Goal: Task Accomplishment & Management: Manage account settings

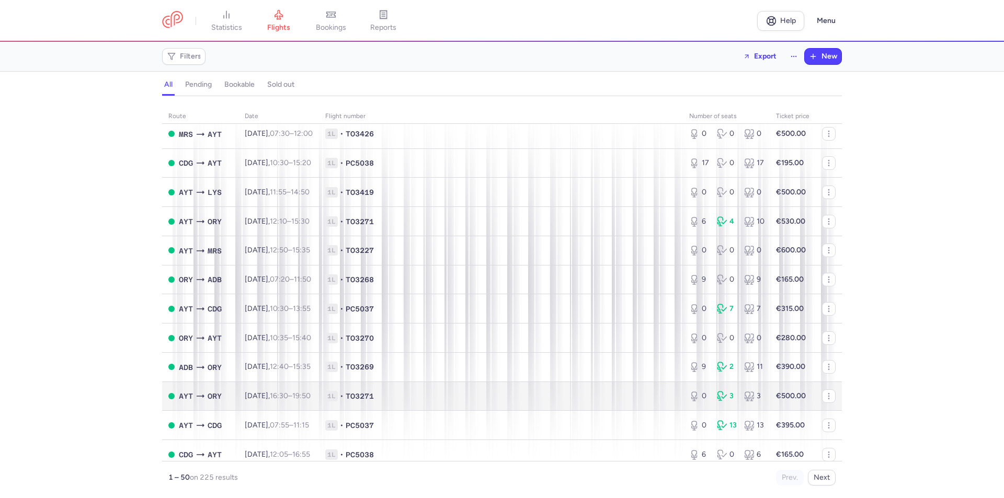
scroll to position [1137, 0]
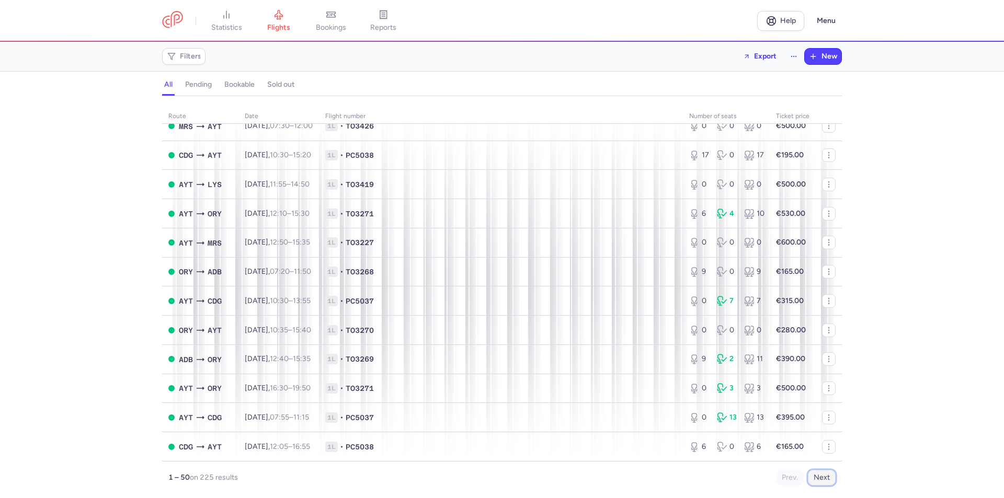
click at [814, 475] on button "Next" at bounding box center [822, 478] width 28 height 16
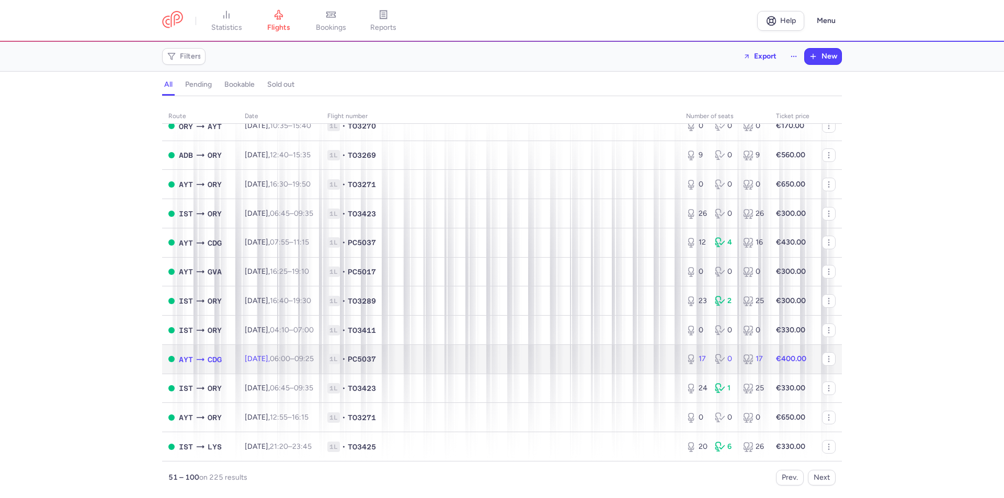
click at [273, 354] on td "[DATE] 06:00 – 09:25 +0" at bounding box center [279, 359] width 83 height 29
select select "days"
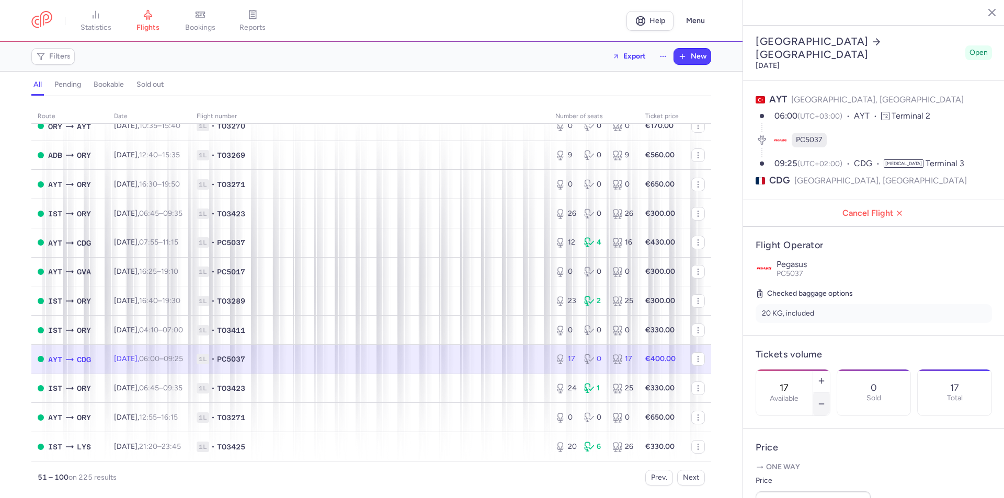
click at [830, 393] on button "button" at bounding box center [821, 404] width 17 height 23
type input "16"
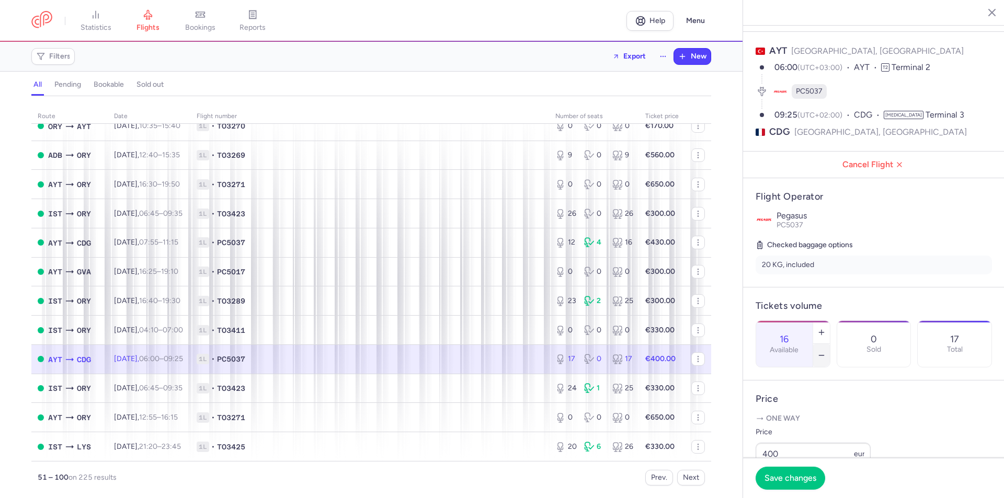
scroll to position [70, 0]
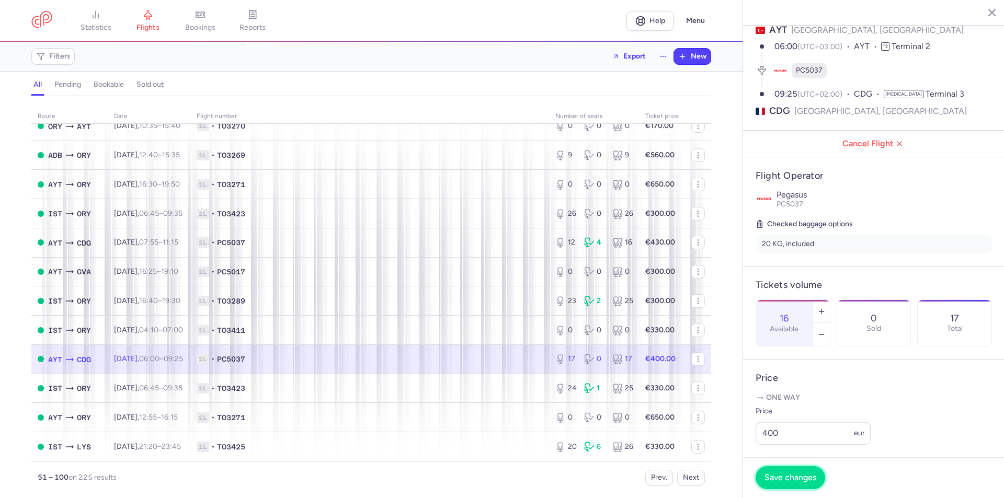
click at [811, 480] on span "Save changes" at bounding box center [790, 477] width 52 height 9
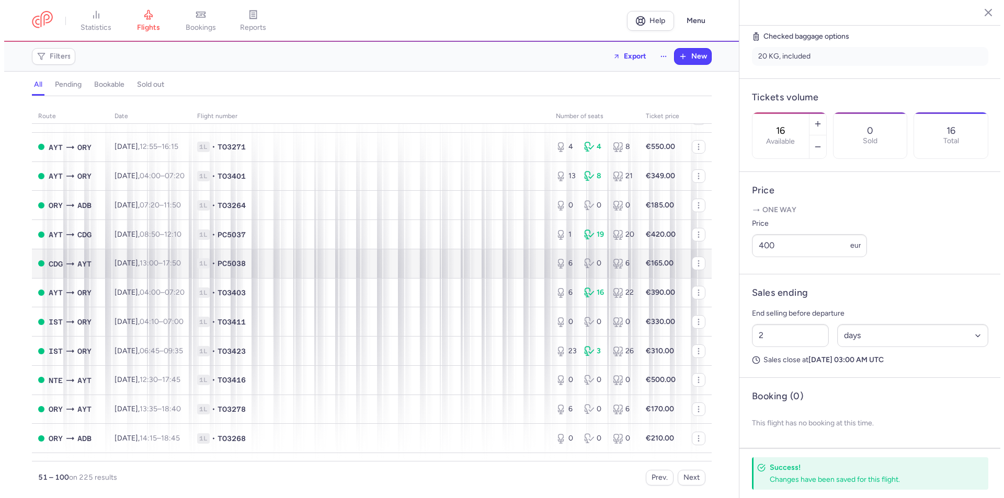
scroll to position [0, 0]
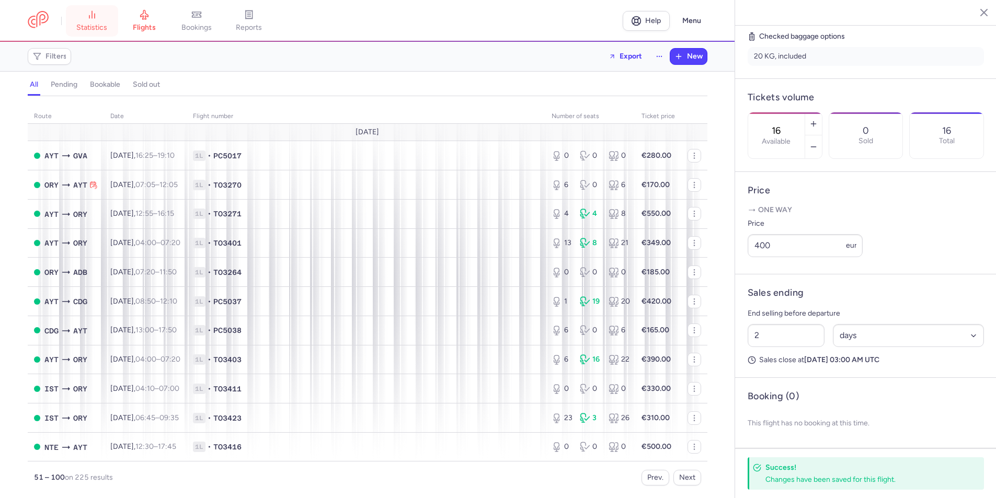
click at [102, 26] on span "statistics" at bounding box center [91, 27] width 31 height 9
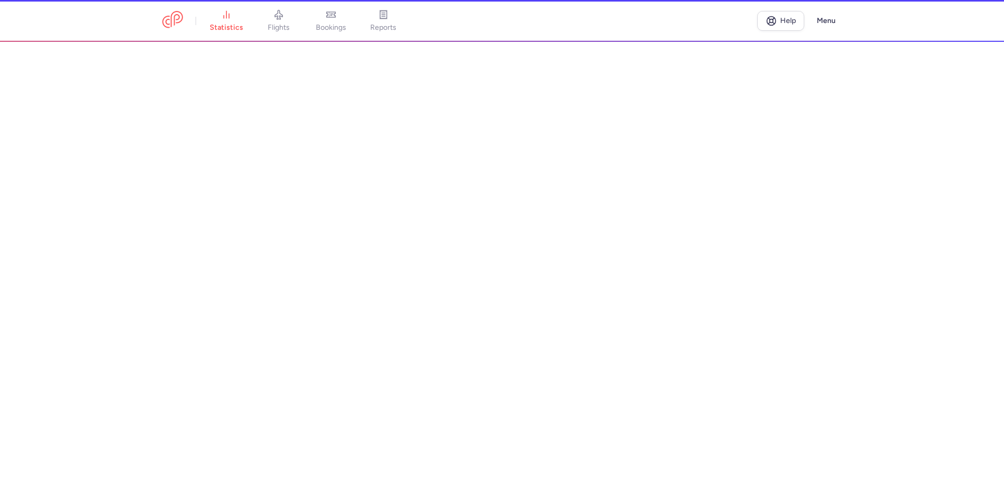
click at [149, 27] on header "statistics flights bookings reports Help Menu" at bounding box center [502, 21] width 1004 height 42
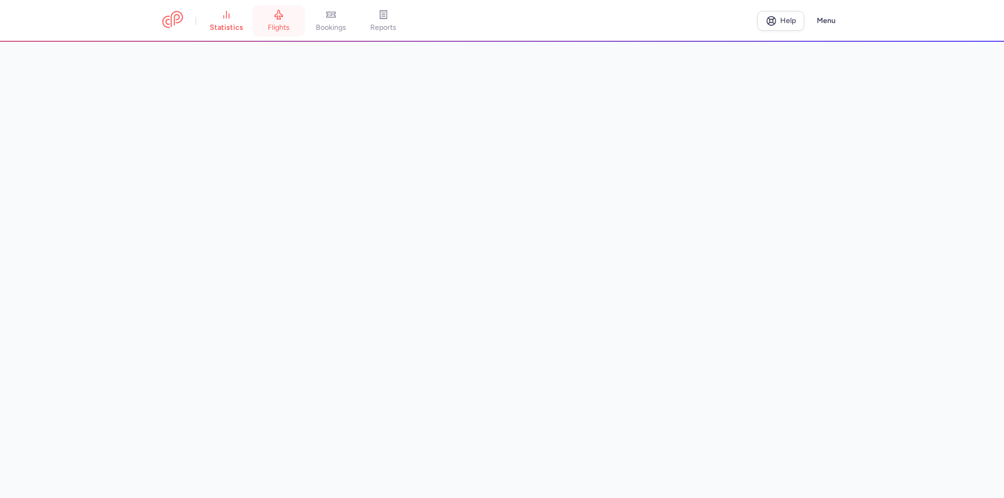
click at [290, 27] on span "flights" at bounding box center [279, 27] width 22 height 9
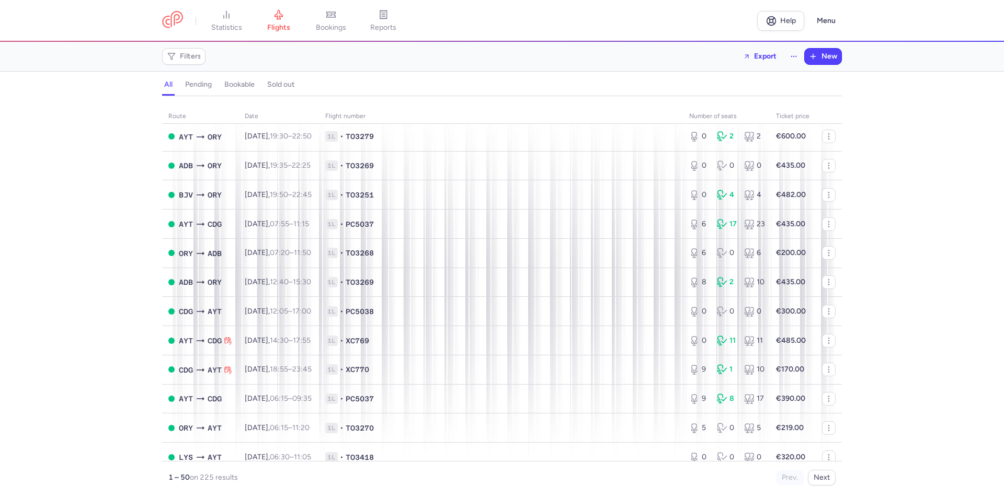
scroll to position [976, 0]
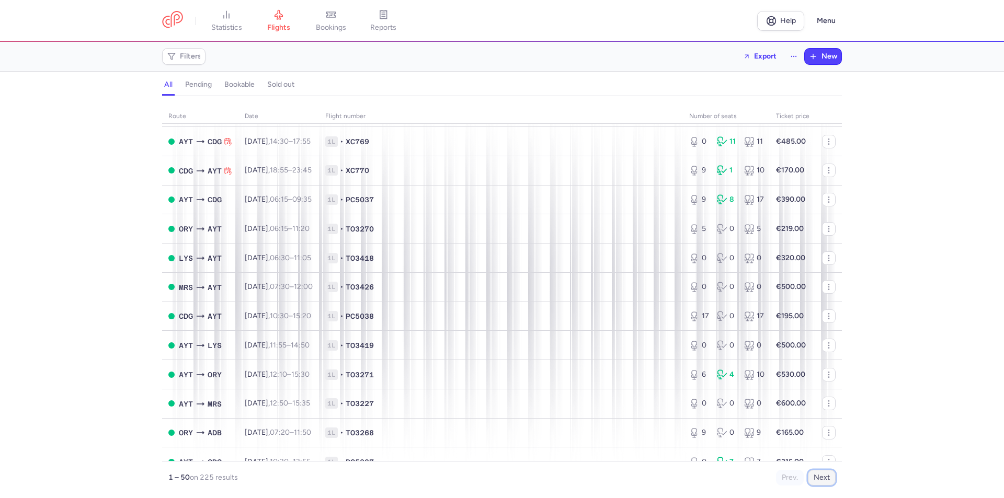
click at [812, 480] on button "Next" at bounding box center [822, 478] width 28 height 16
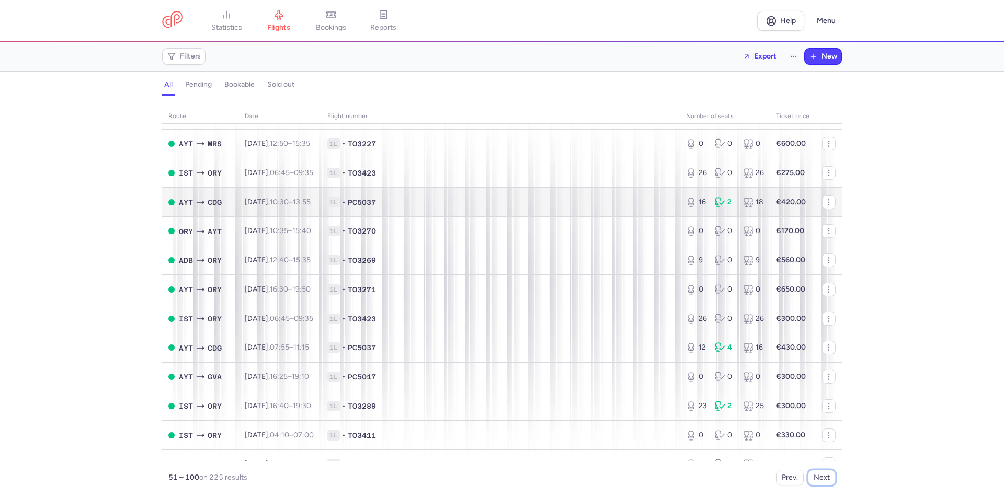
scroll to position [1137, 0]
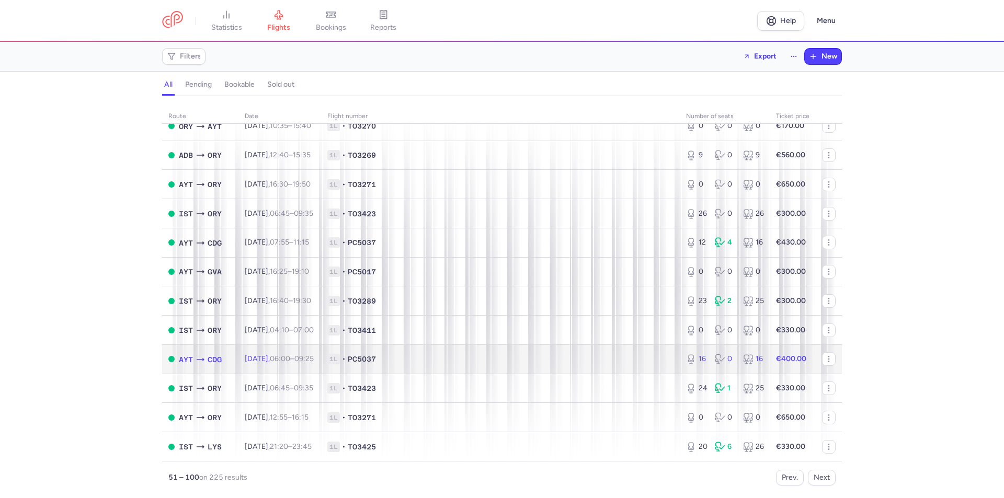
click at [636, 362] on span "1L • PC5037" at bounding box center [500, 359] width 346 height 10
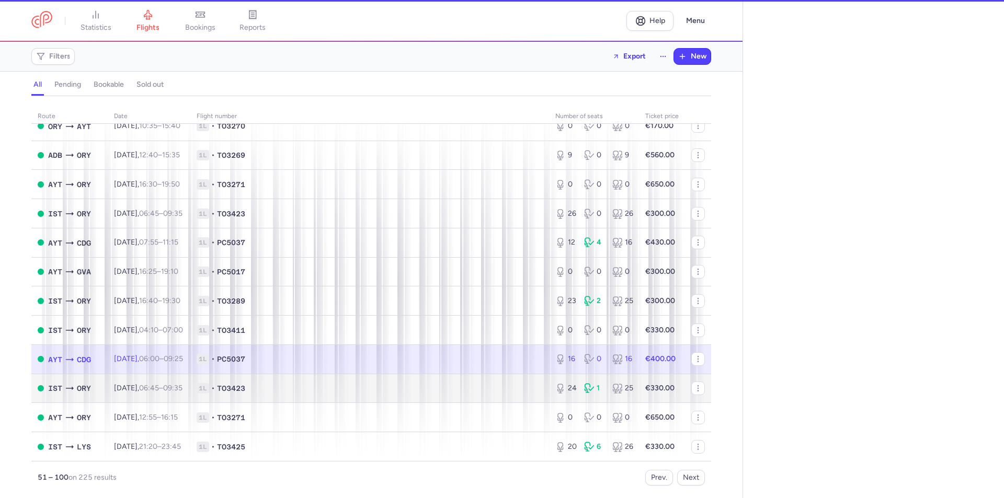
select select "days"
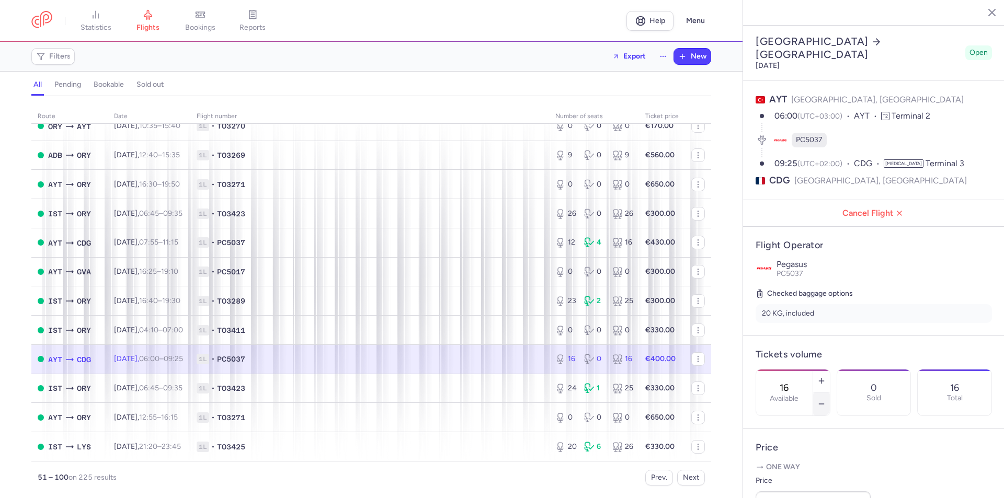
click at [826, 400] on icon "button" at bounding box center [821, 404] width 8 height 8
click at [793, 484] on button "Save changes" at bounding box center [791, 477] width 70 height 23
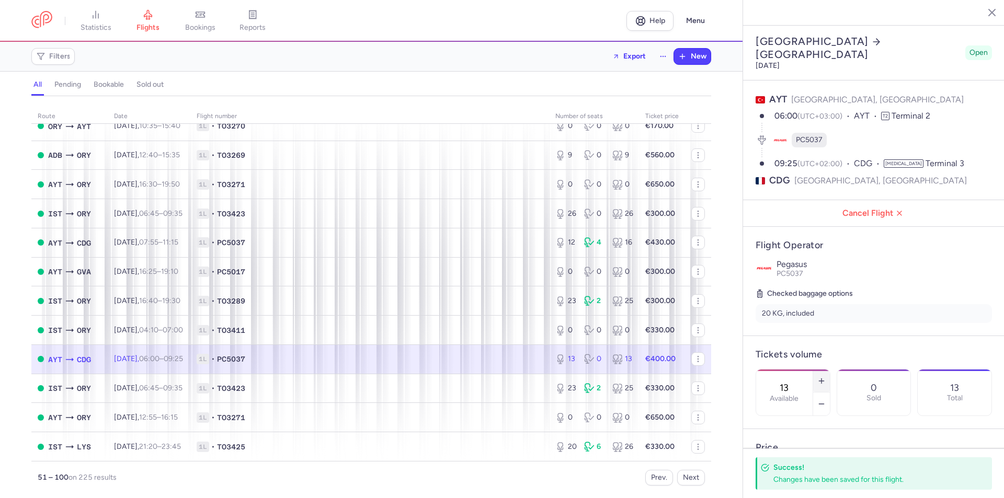
click at [826, 377] on icon "button" at bounding box center [821, 381] width 8 height 8
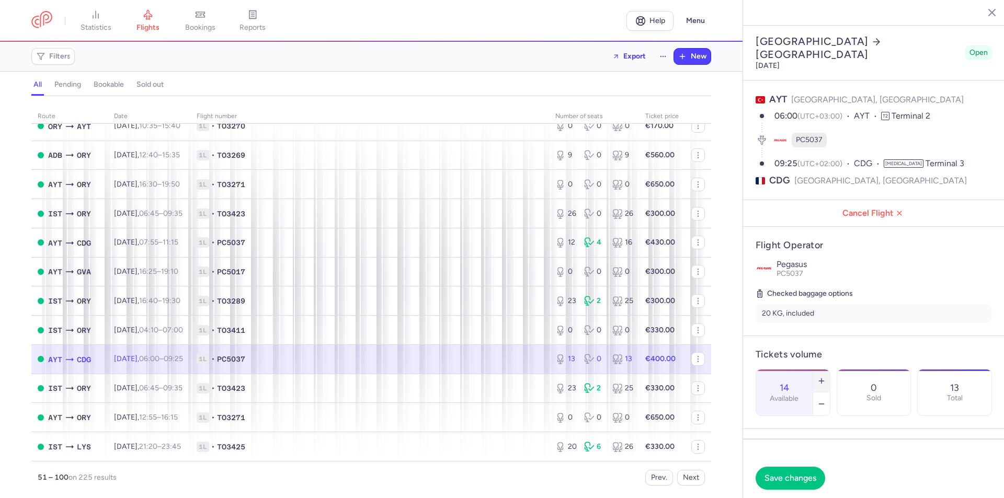
click at [826, 377] on icon "button" at bounding box center [821, 381] width 8 height 8
type input "16"
click at [795, 485] on button "Save changes" at bounding box center [791, 477] width 70 height 23
